Goal: Task Accomplishment & Management: Manage account settings

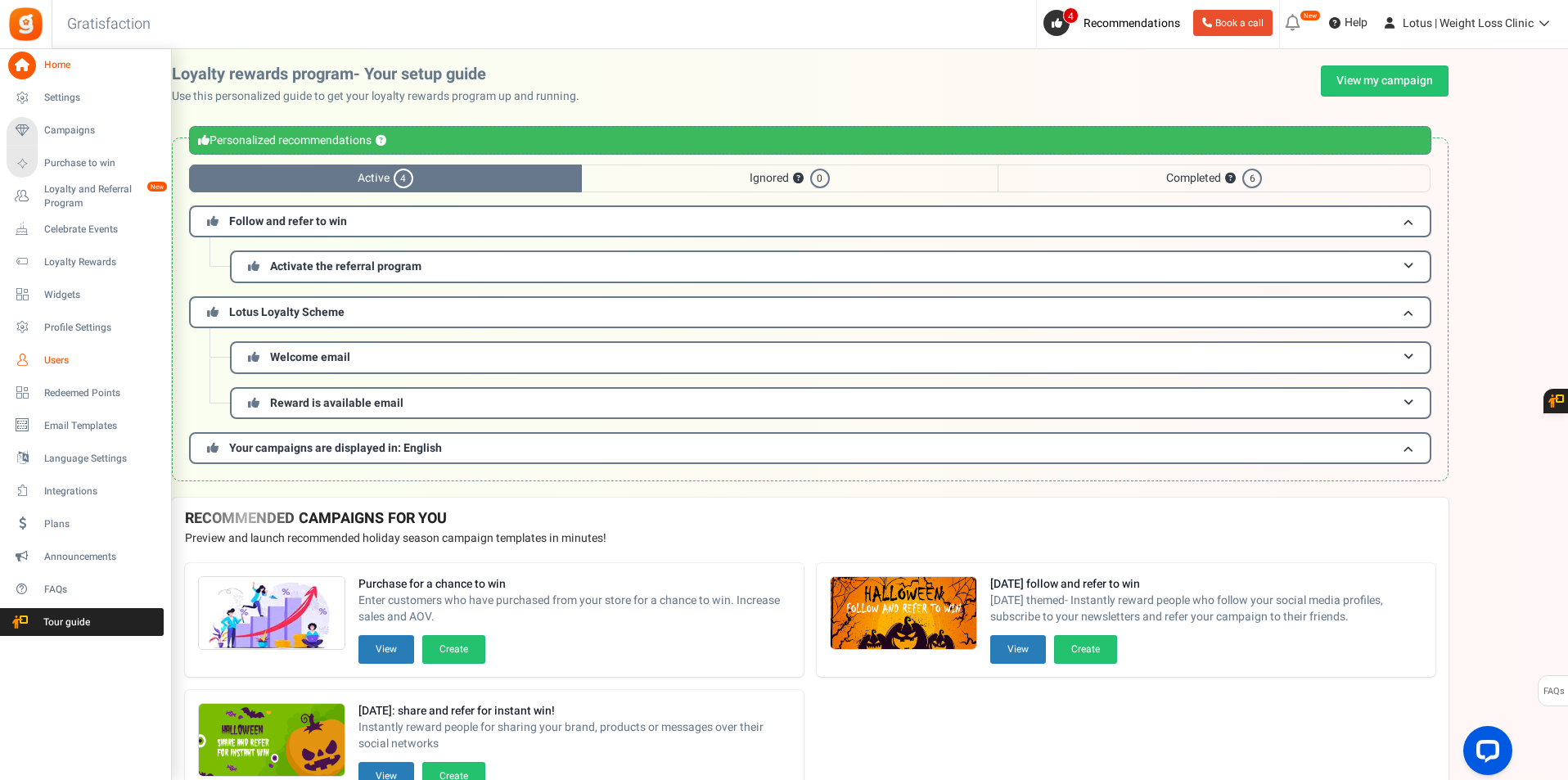
click at [55, 351] on link "Users" at bounding box center [85, 360] width 157 height 28
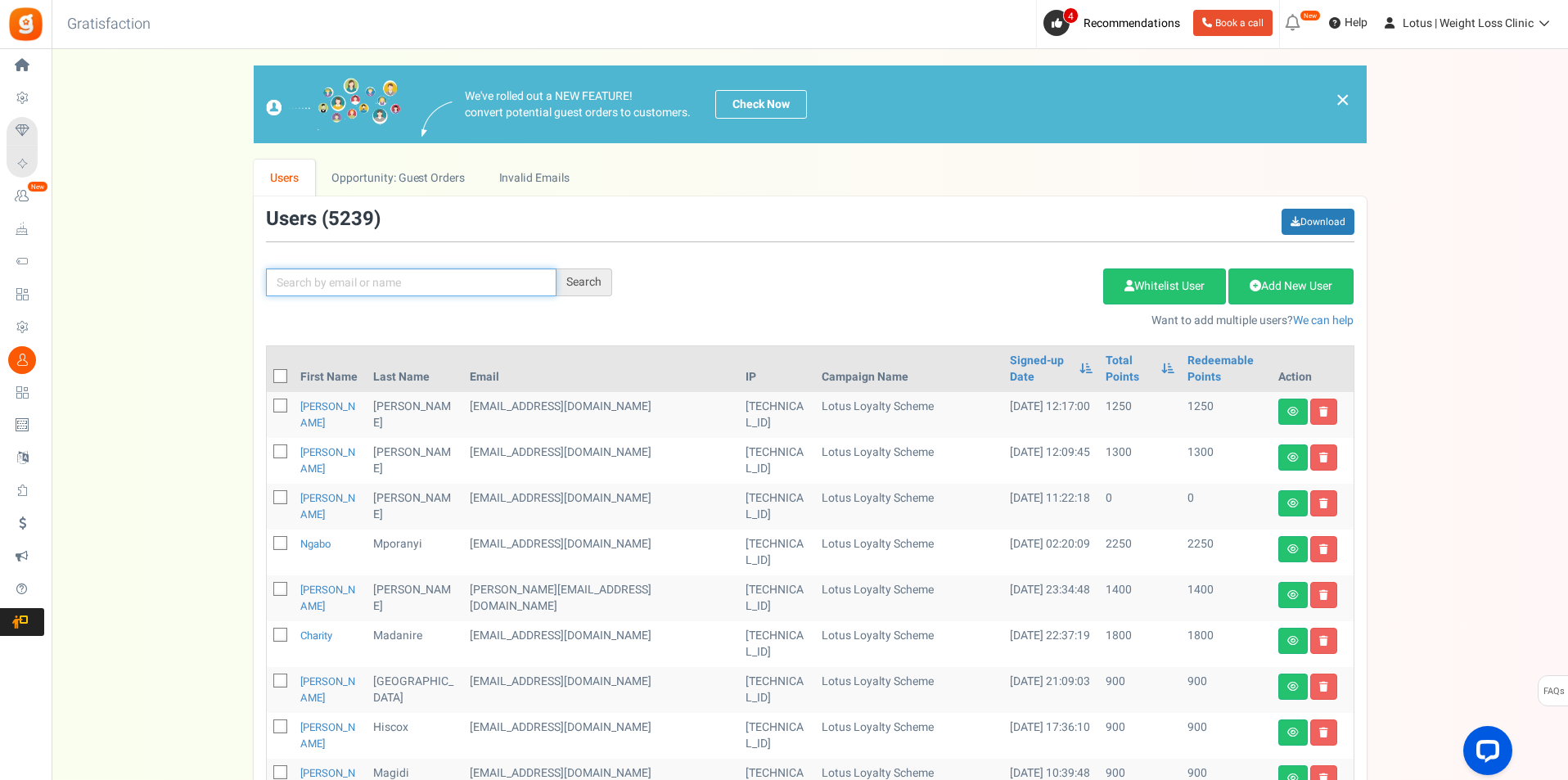
click at [364, 281] on input "text" at bounding box center [411, 283] width 291 height 28
paste input "[EMAIL_ADDRESS][DOMAIN_NAME]"
type input "[EMAIL_ADDRESS][DOMAIN_NAME]"
click at [595, 280] on div "Search" at bounding box center [584, 283] width 56 height 28
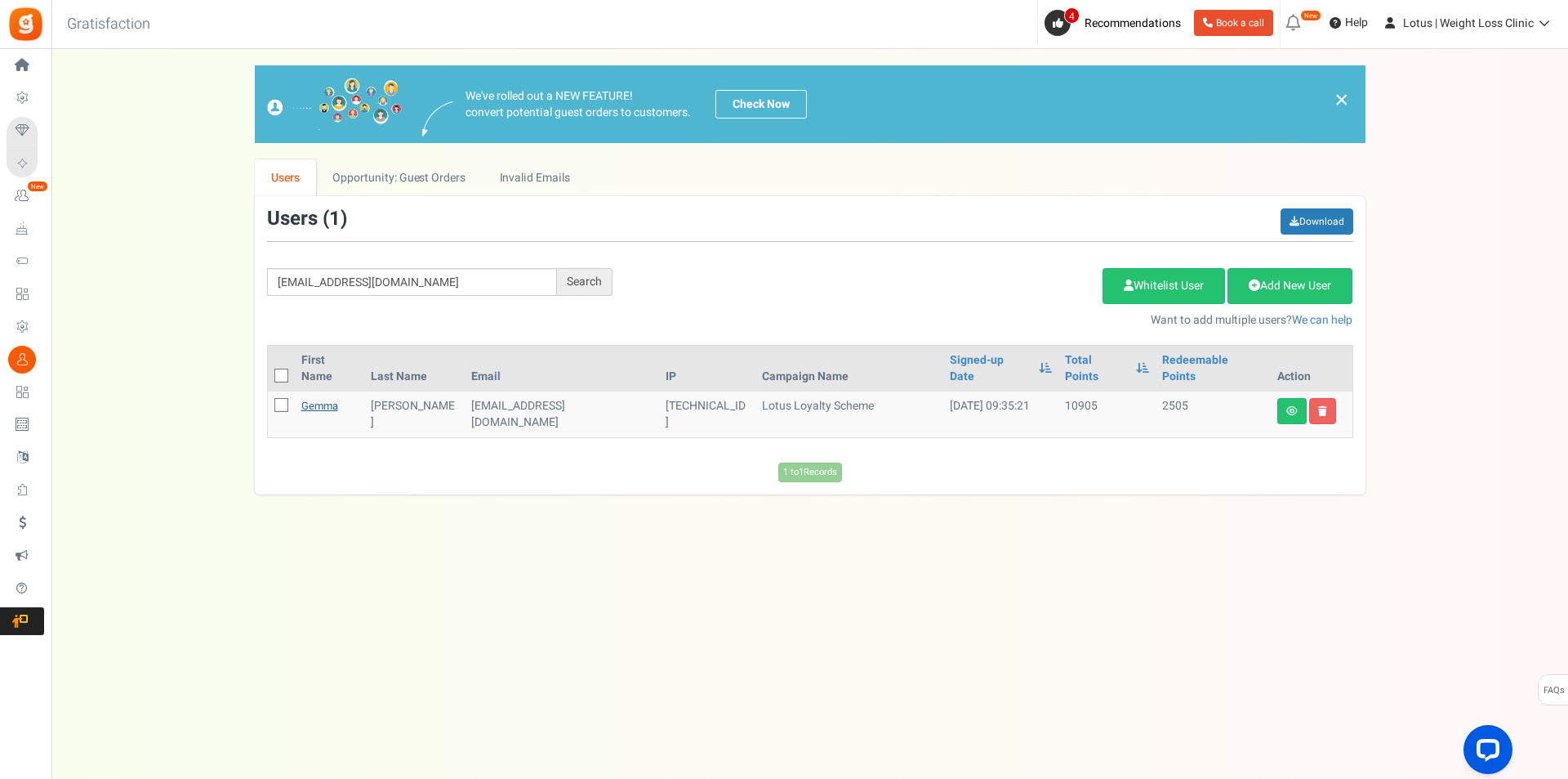
click at [322, 398] on link "Gemma" at bounding box center [320, 405] width 37 height 16
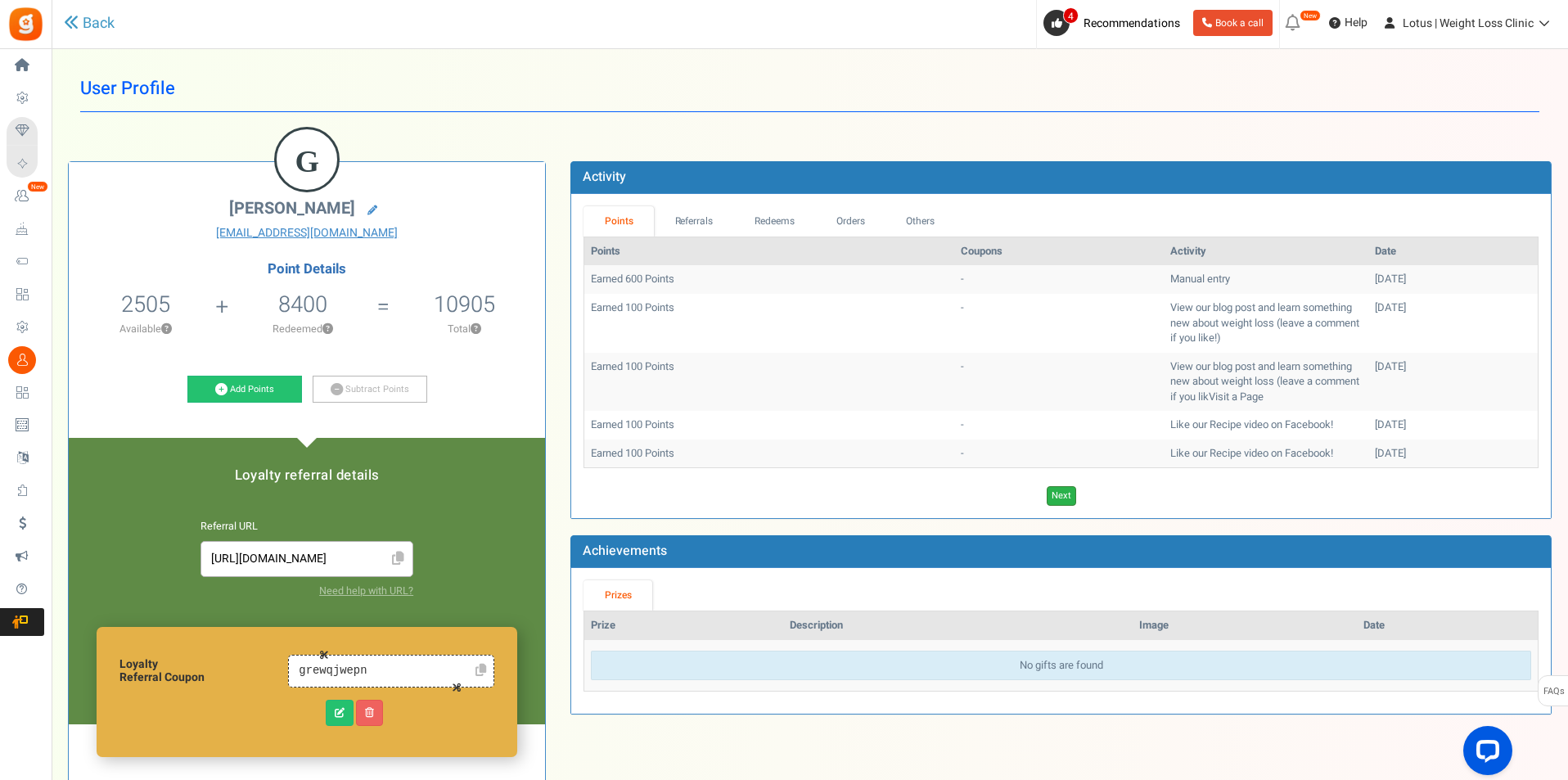
click at [1065, 501] on link "Next" at bounding box center [1061, 496] width 30 height 20
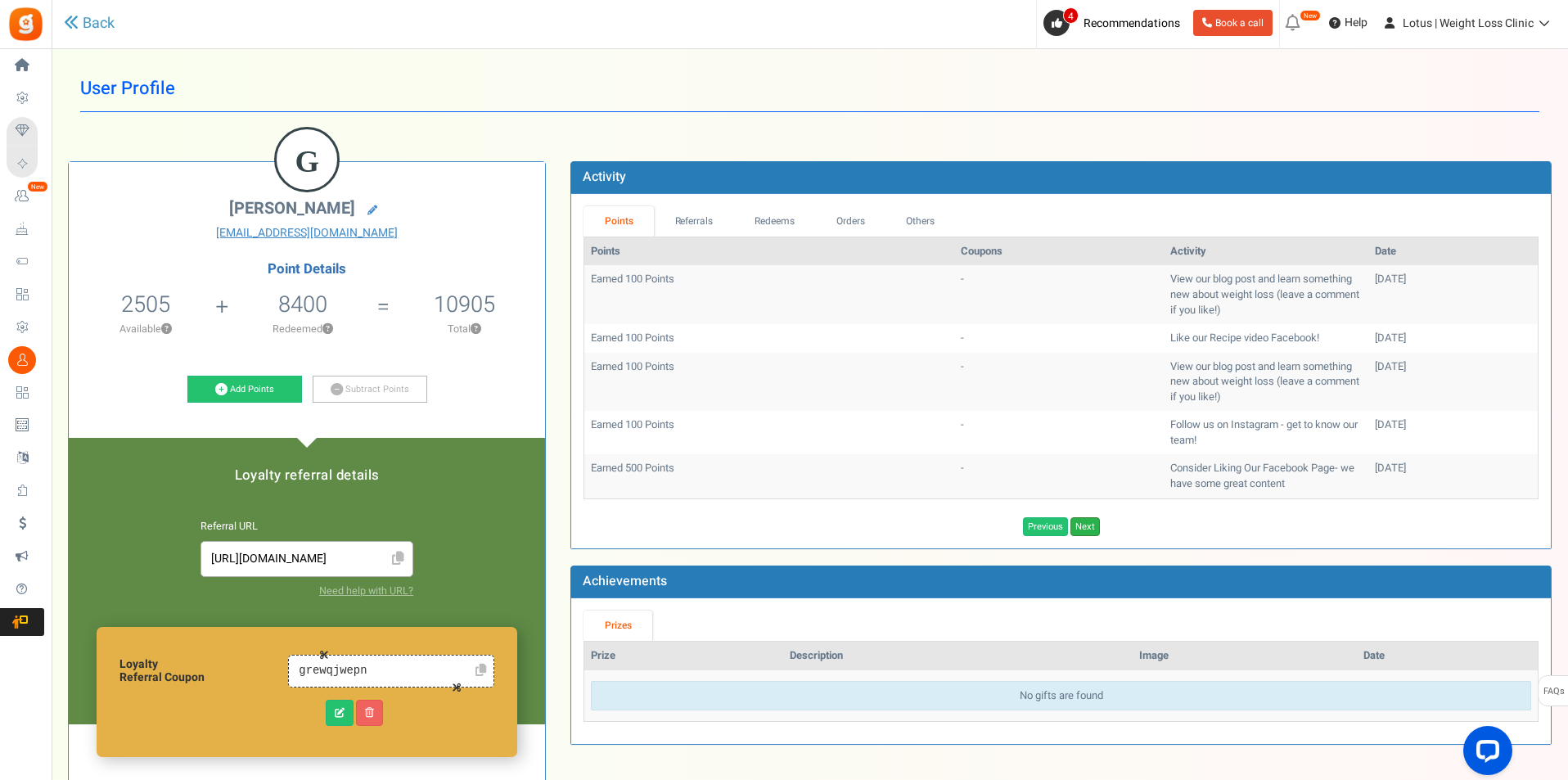
click at [1085, 518] on link "Next" at bounding box center [1085, 527] width 30 height 20
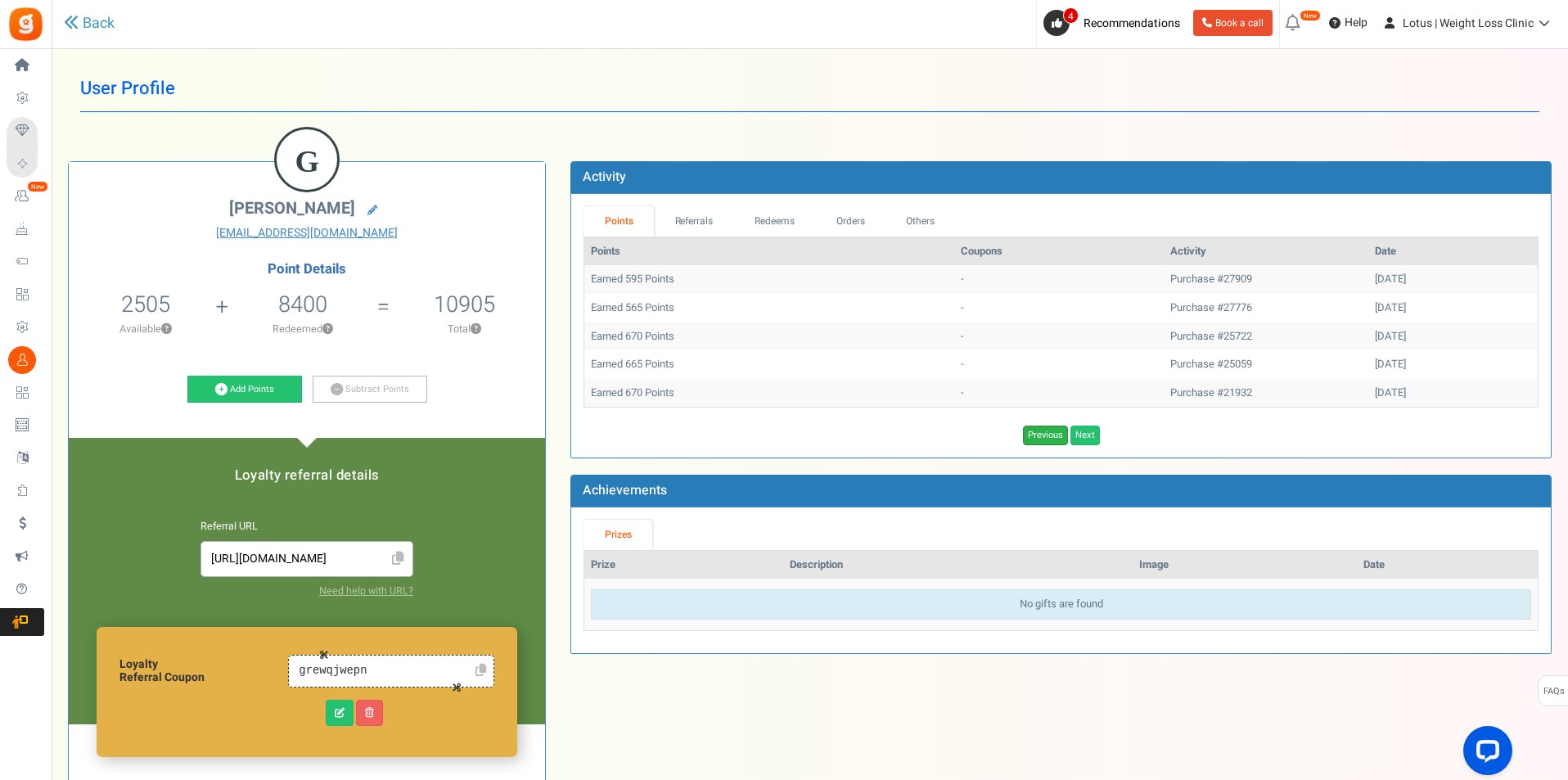
click at [1033, 436] on link "Previous" at bounding box center [1045, 435] width 45 height 20
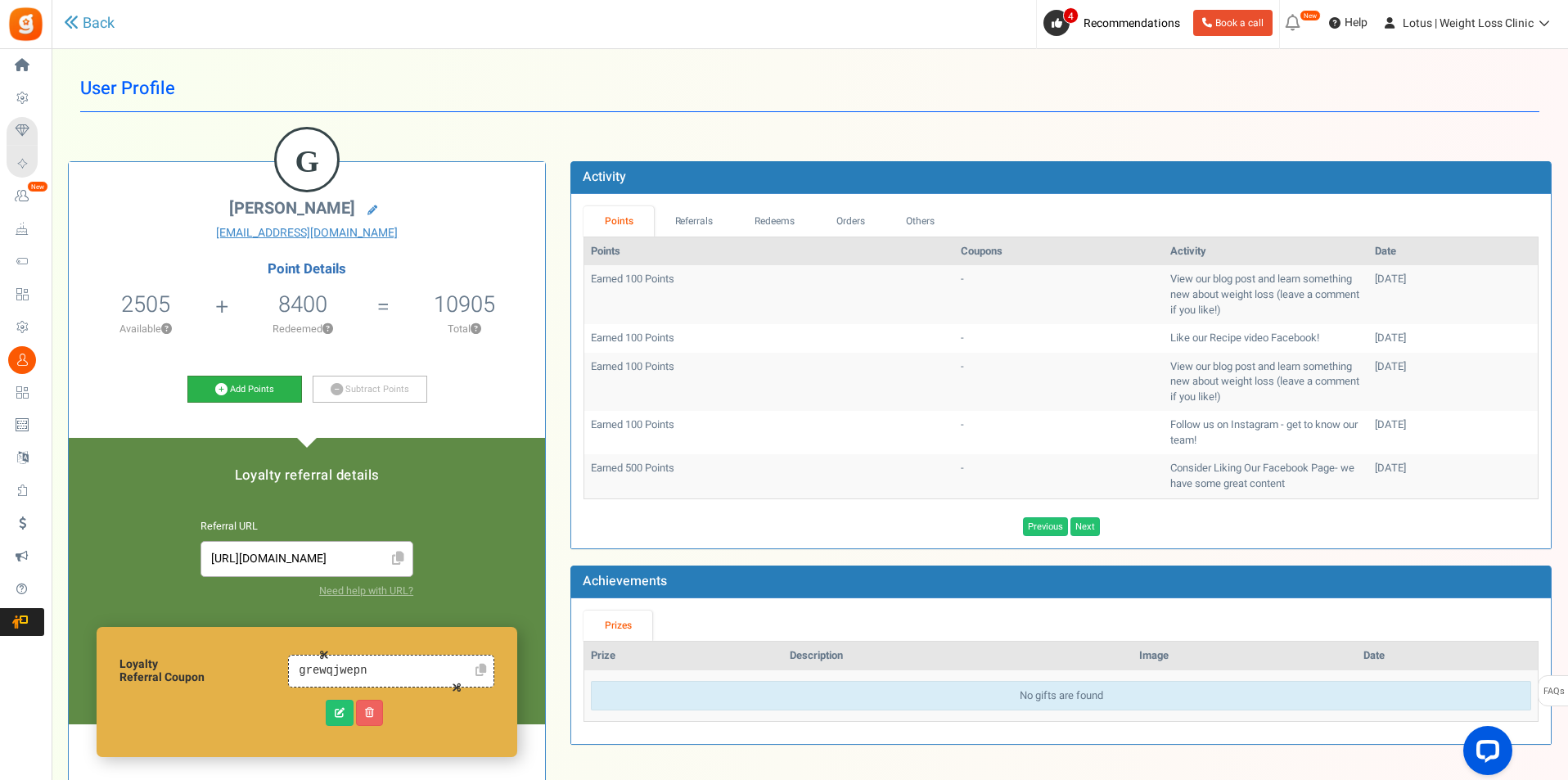
click at [262, 383] on link "Add Points" at bounding box center [245, 389] width 115 height 28
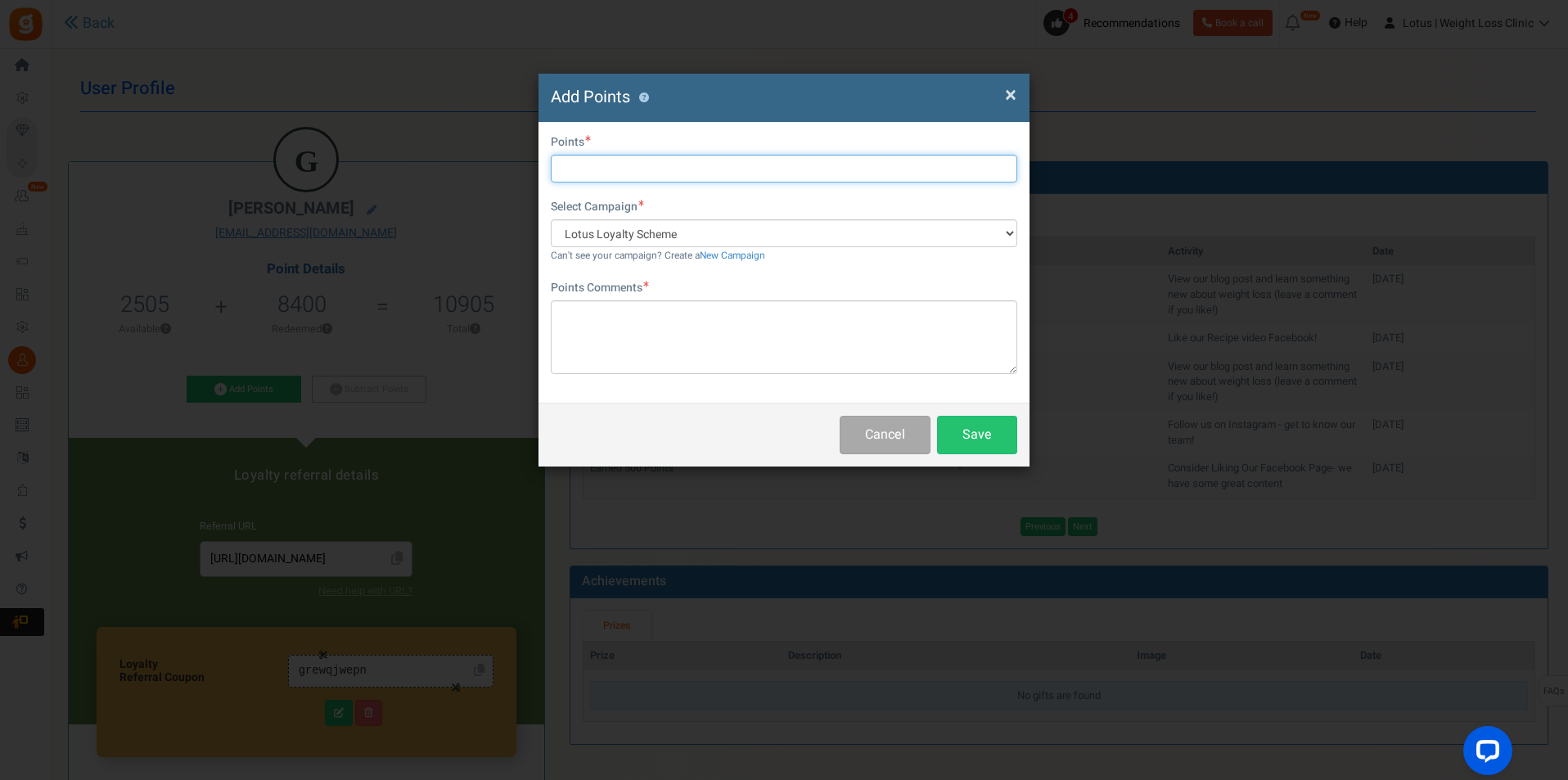
click at [633, 175] on input "text" at bounding box center [784, 169] width 466 height 28
type input "1200"
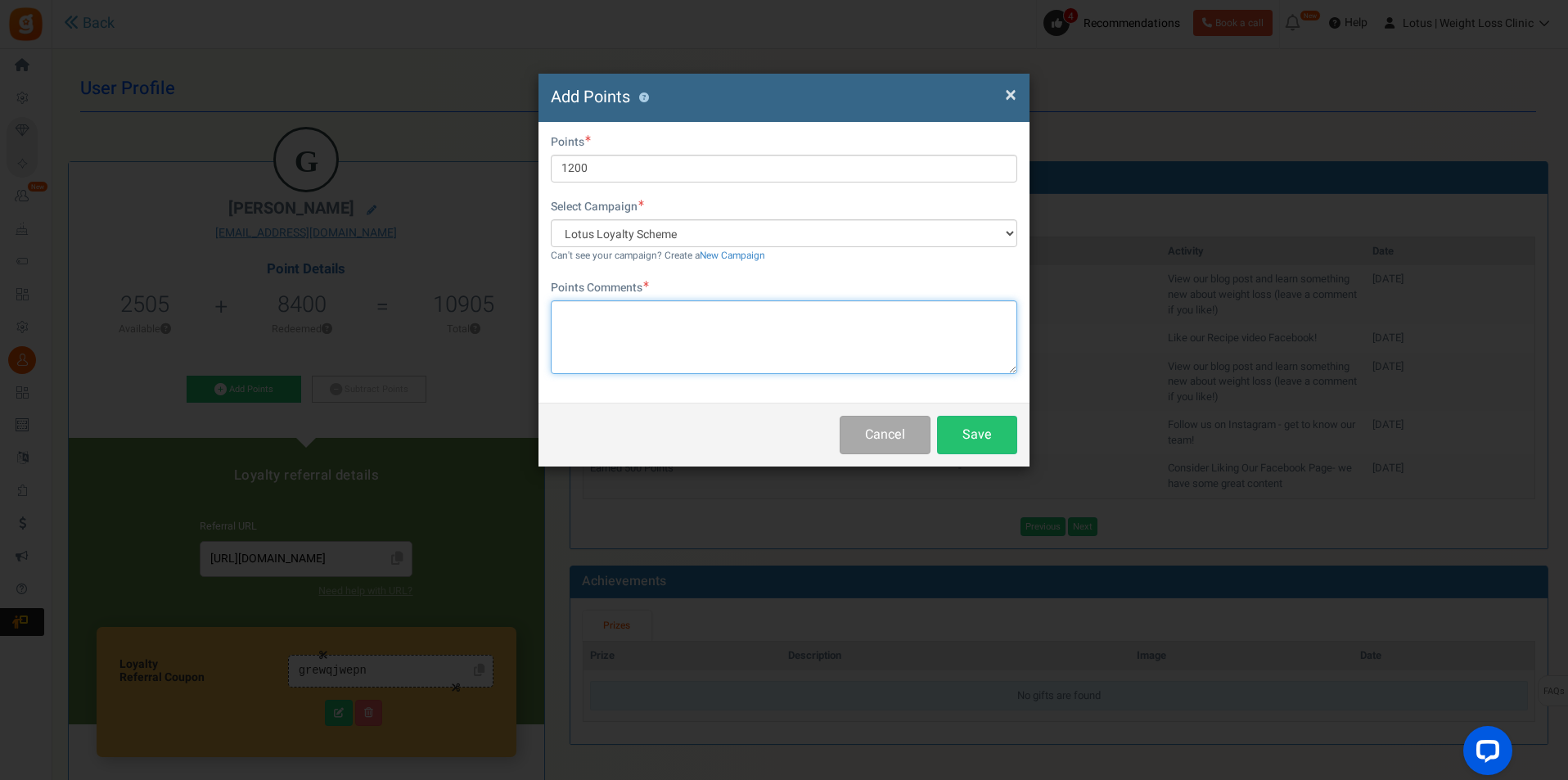
click at [661, 355] on textarea at bounding box center [784, 338] width 466 height 74
type textarea "refunded points when order was cancelled"
click at [955, 418] on button "Save" at bounding box center [978, 434] width 80 height 39
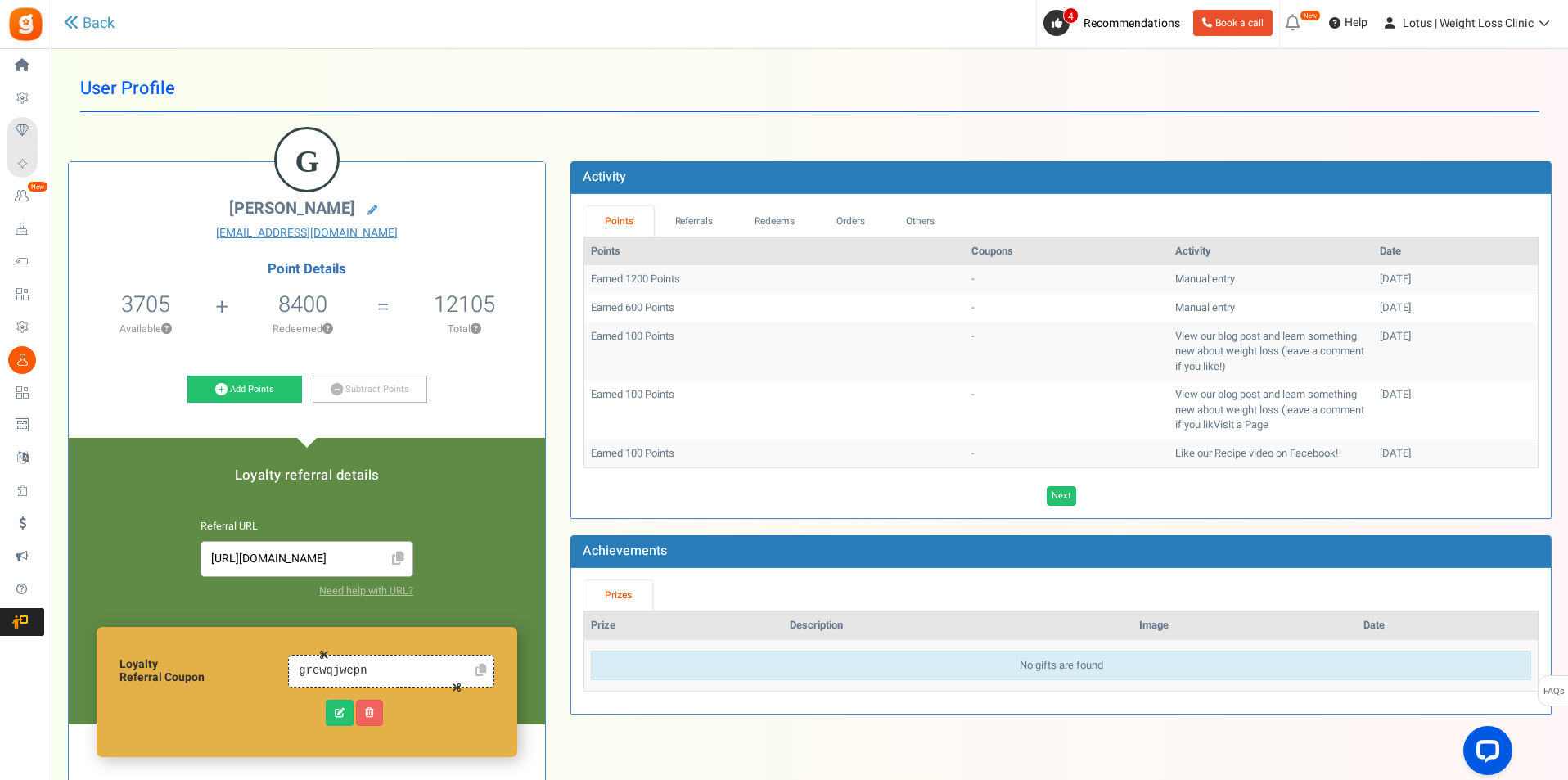
click at [0, 0] on span "Users" at bounding box center [0, 0] width 0 height 0
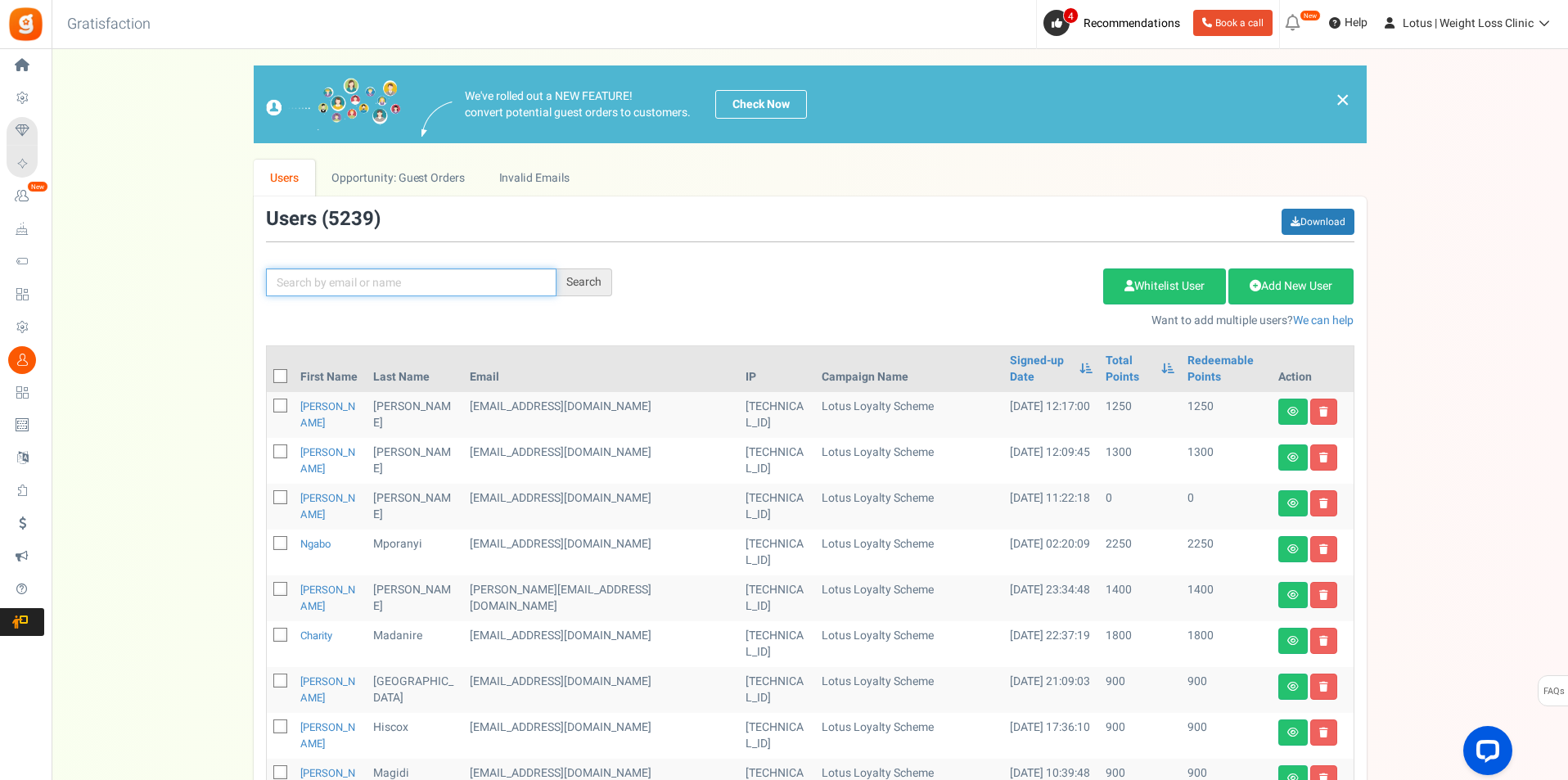
click at [364, 291] on input "text" at bounding box center [411, 283] width 291 height 28
type input "[PERSON_NAME]@lotus"
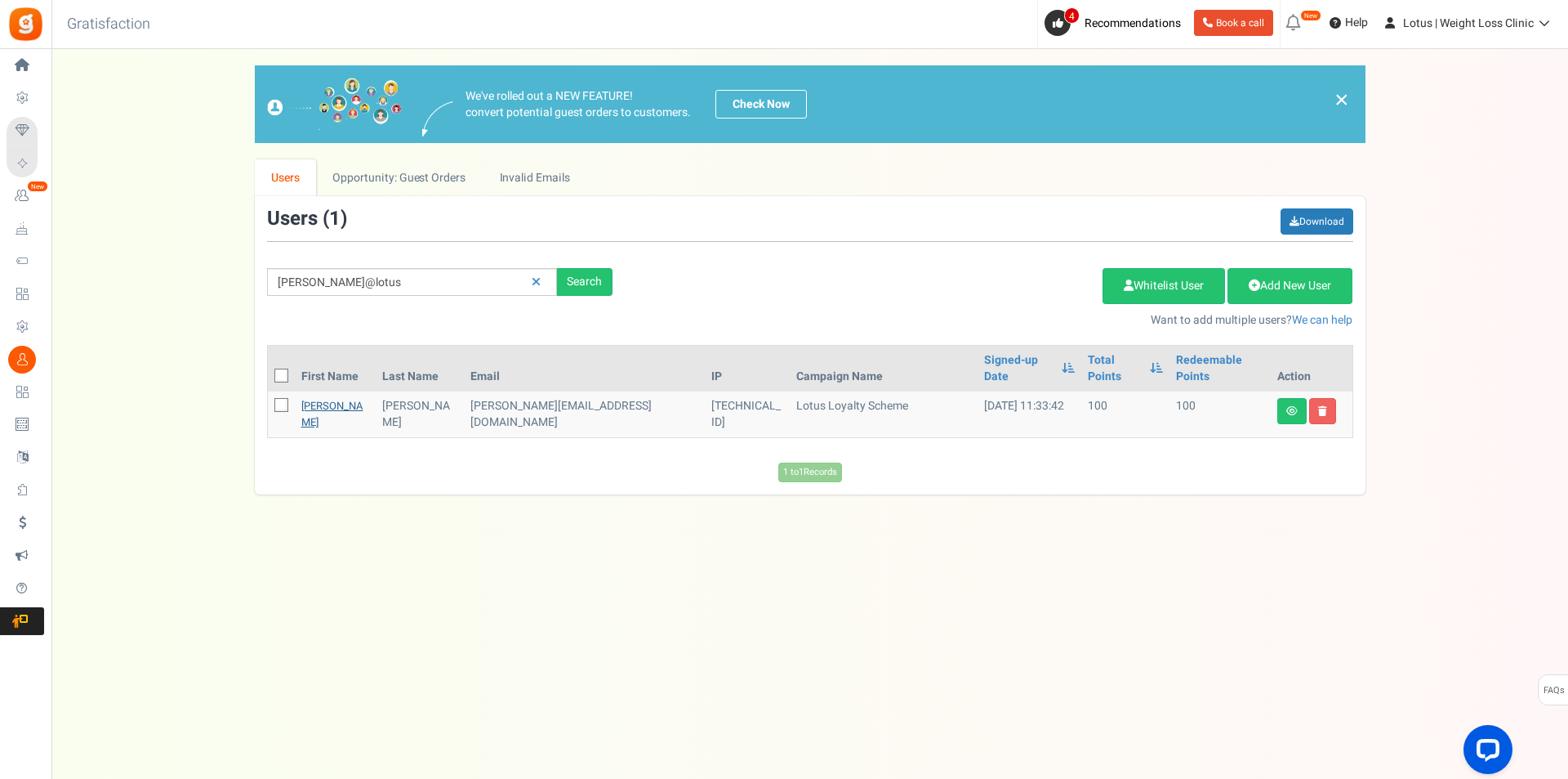
click at [317, 398] on link "[PERSON_NAME]" at bounding box center [333, 413] width 62 height 32
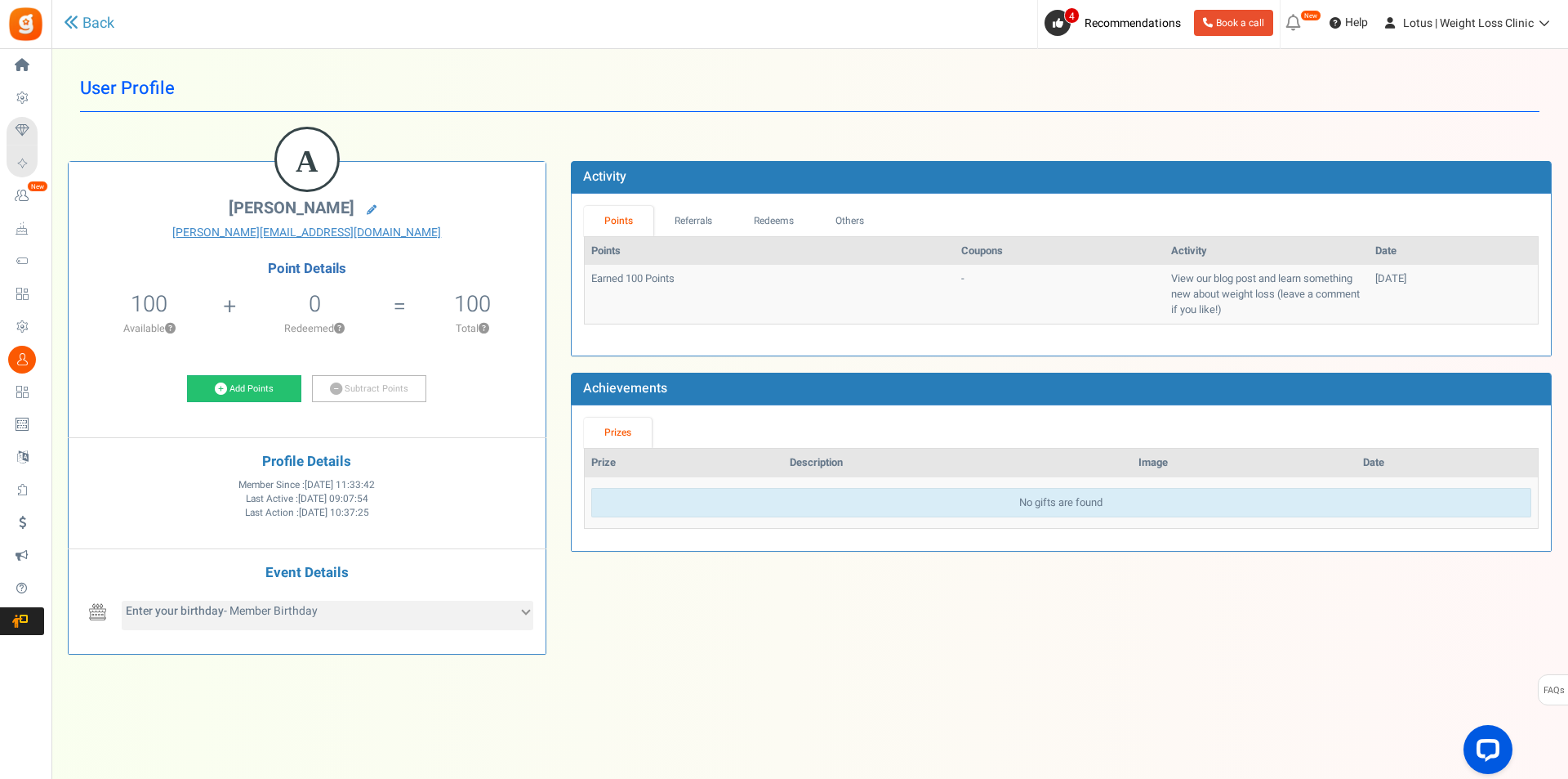
click at [300, 606] on span "Enter your birthday - Member Birthday" at bounding box center [222, 610] width 192 height 17
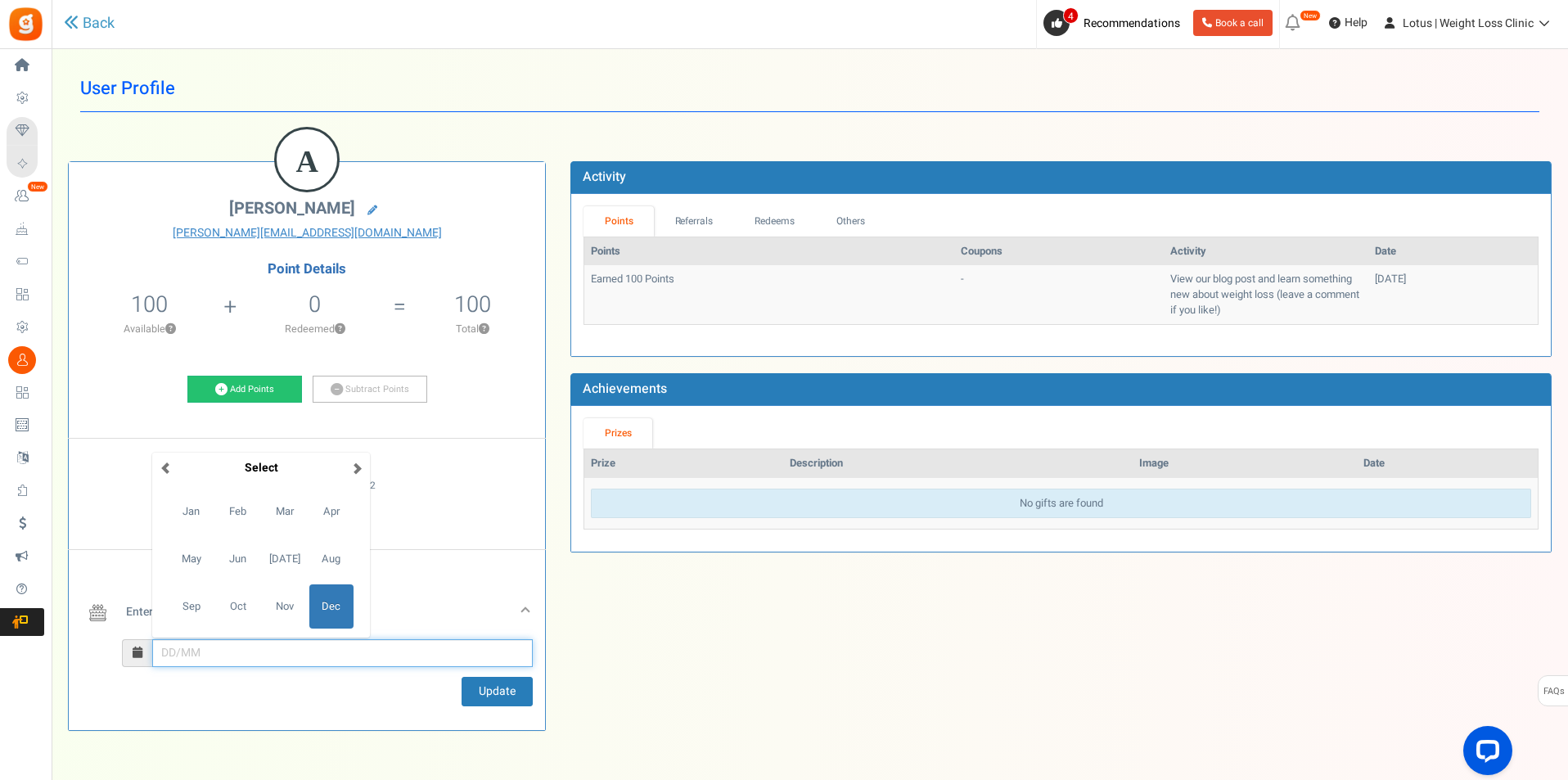
click at [235, 660] on input "December Su Mo Tu We Th Fr Sa 27 28 29 30 1 2 3 4 5 6 7 8 9 10 11 12 13 14 15 1…" at bounding box center [343, 653] width 380 height 28
click at [236, 596] on span "Oct" at bounding box center [239, 606] width 44 height 44
click at [161, 564] on td "16" at bounding box center [170, 573] width 29 height 25
type input "16/10"
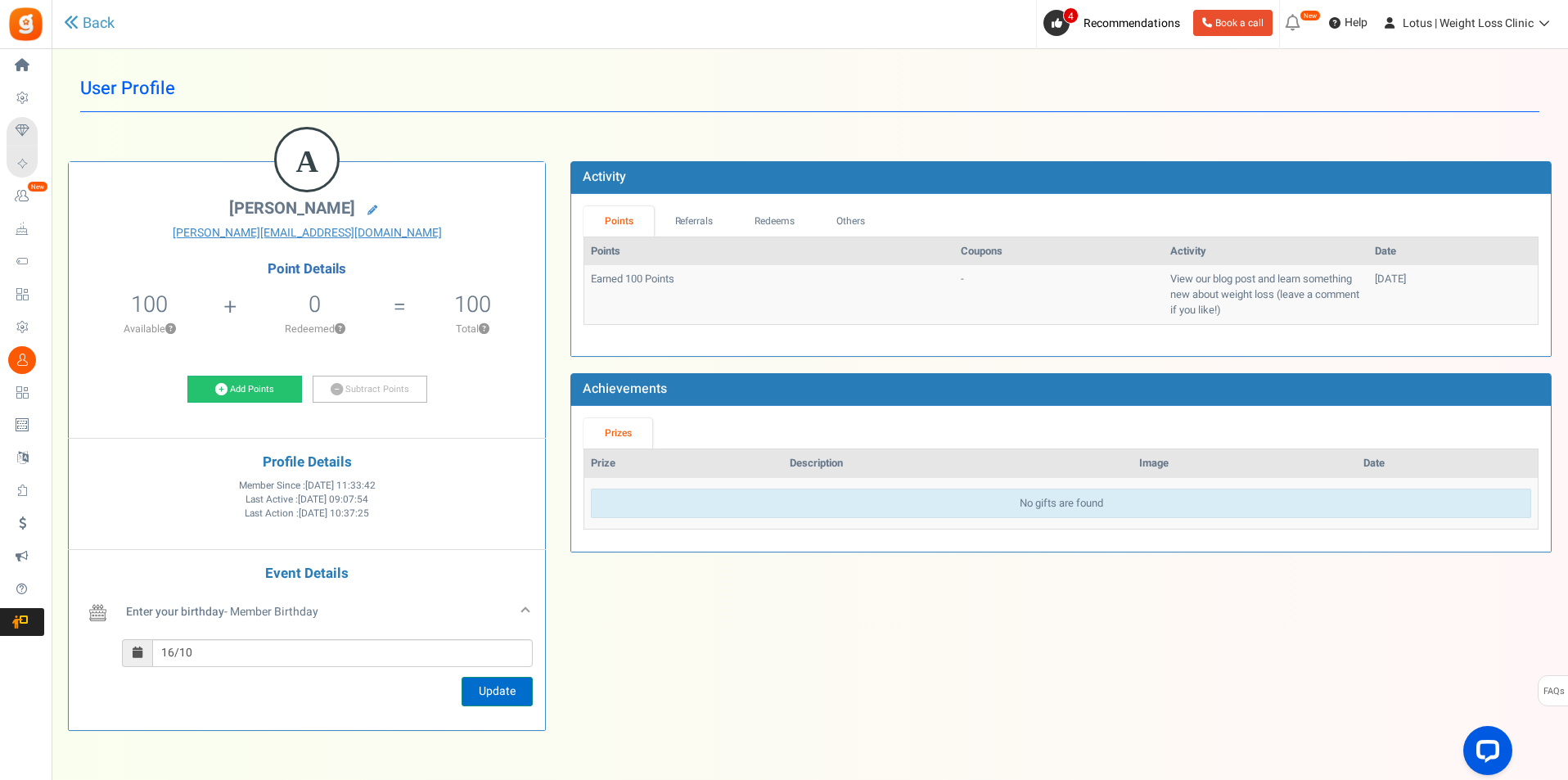
click at [482, 692] on button "Update" at bounding box center [497, 692] width 71 height 29
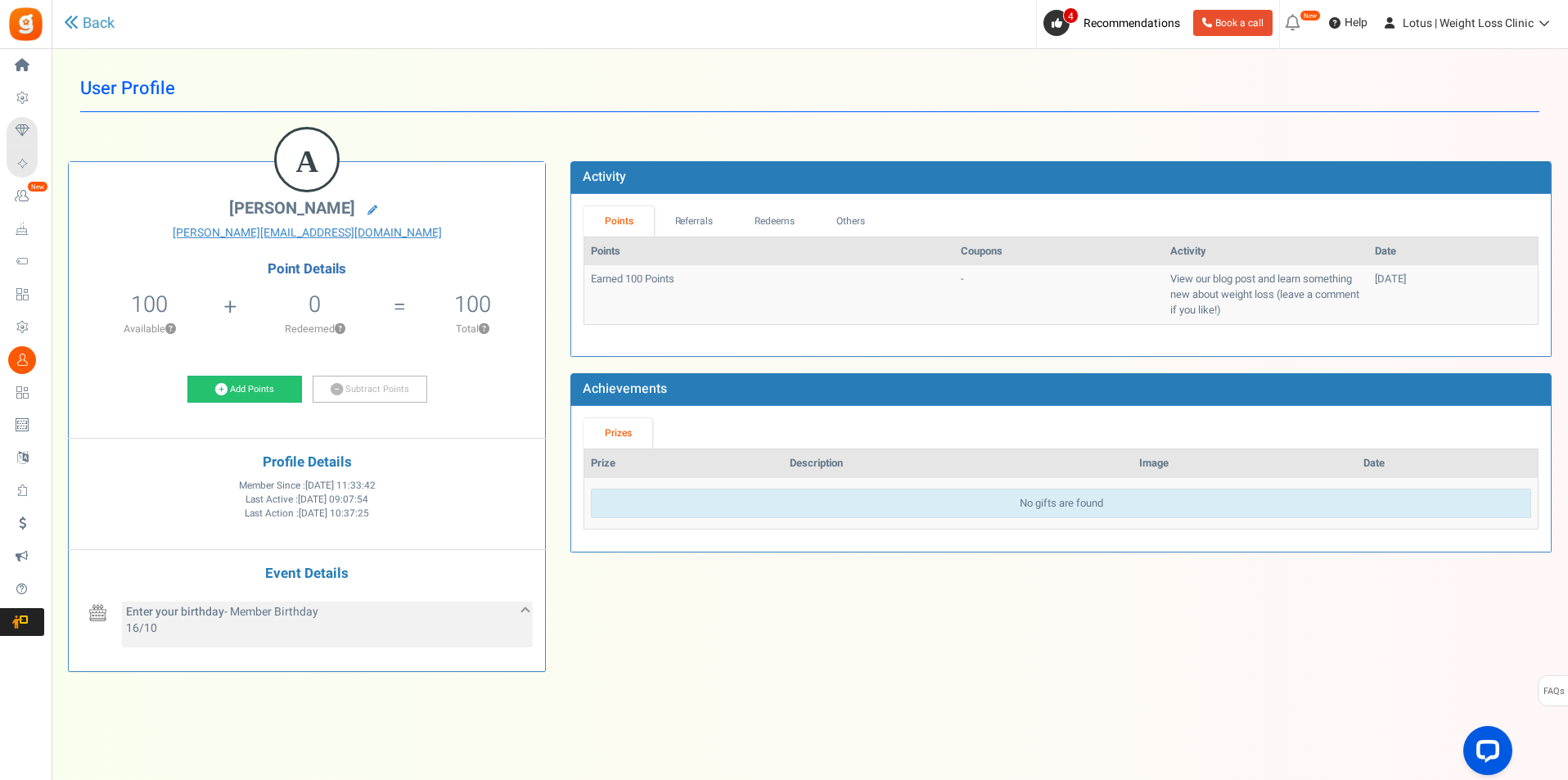
click at [411, 621] on div "Enter your birthday - Member Birthday 16/10" at bounding box center [327, 624] width 411 height 46
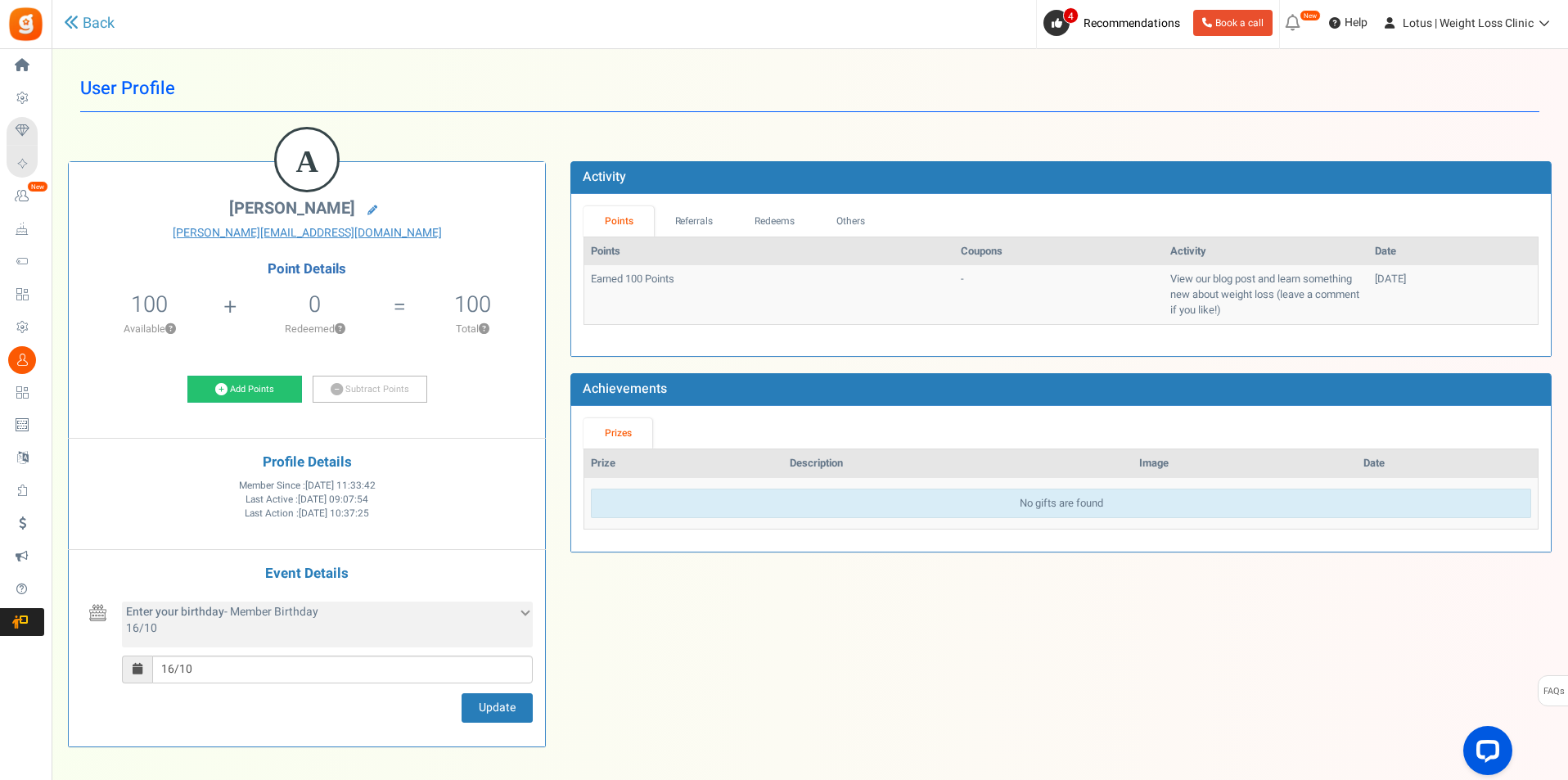
click at [411, 621] on div "Enter your birthday - Member Birthday 16/10" at bounding box center [327, 624] width 411 height 46
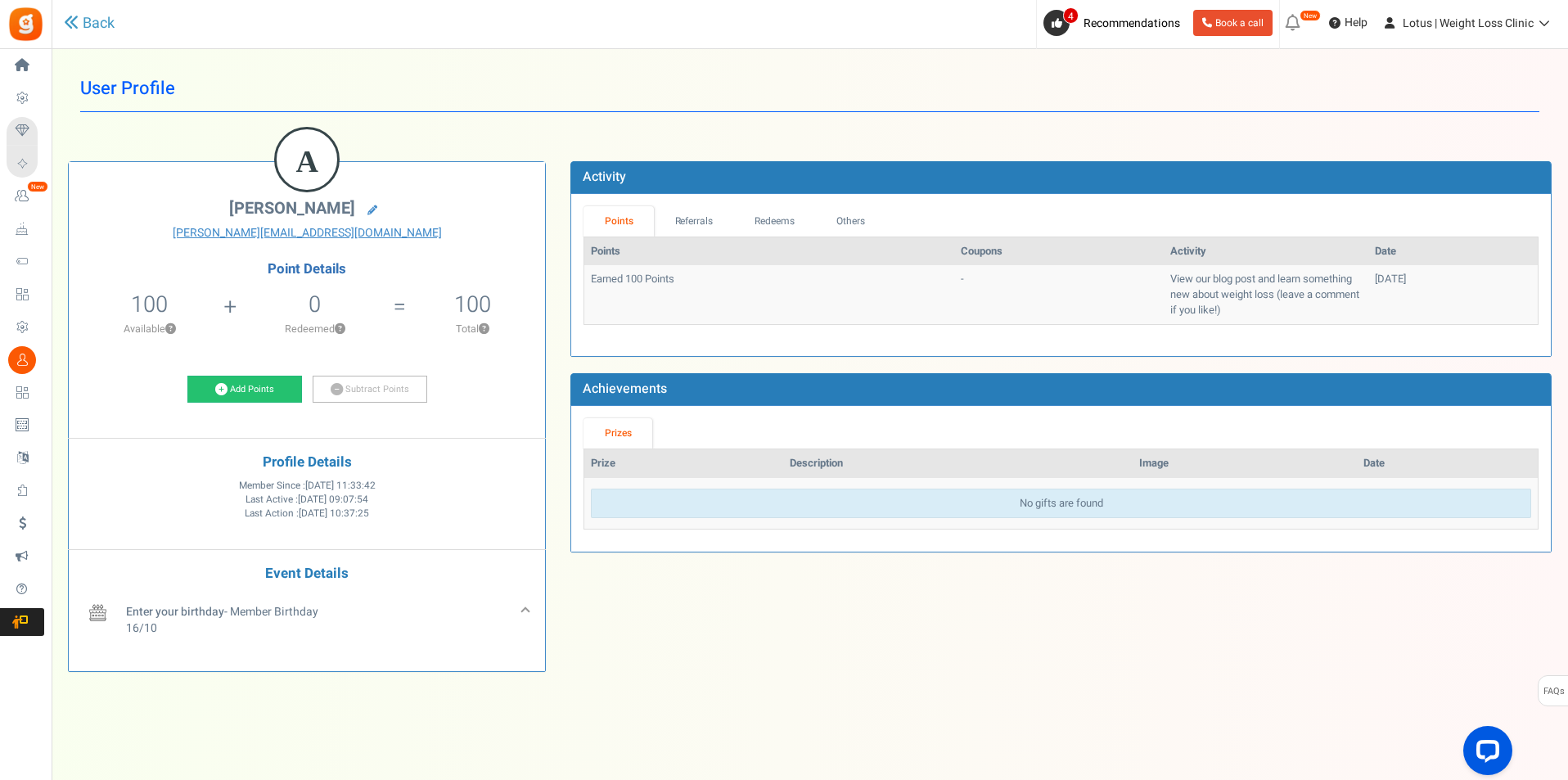
click at [360, 510] on span "[DATE] 10:37:25" at bounding box center [334, 513] width 70 height 14
click at [700, 224] on link "Referrals" at bounding box center [694, 221] width 80 height 30
